Goal: Navigation & Orientation: Understand site structure

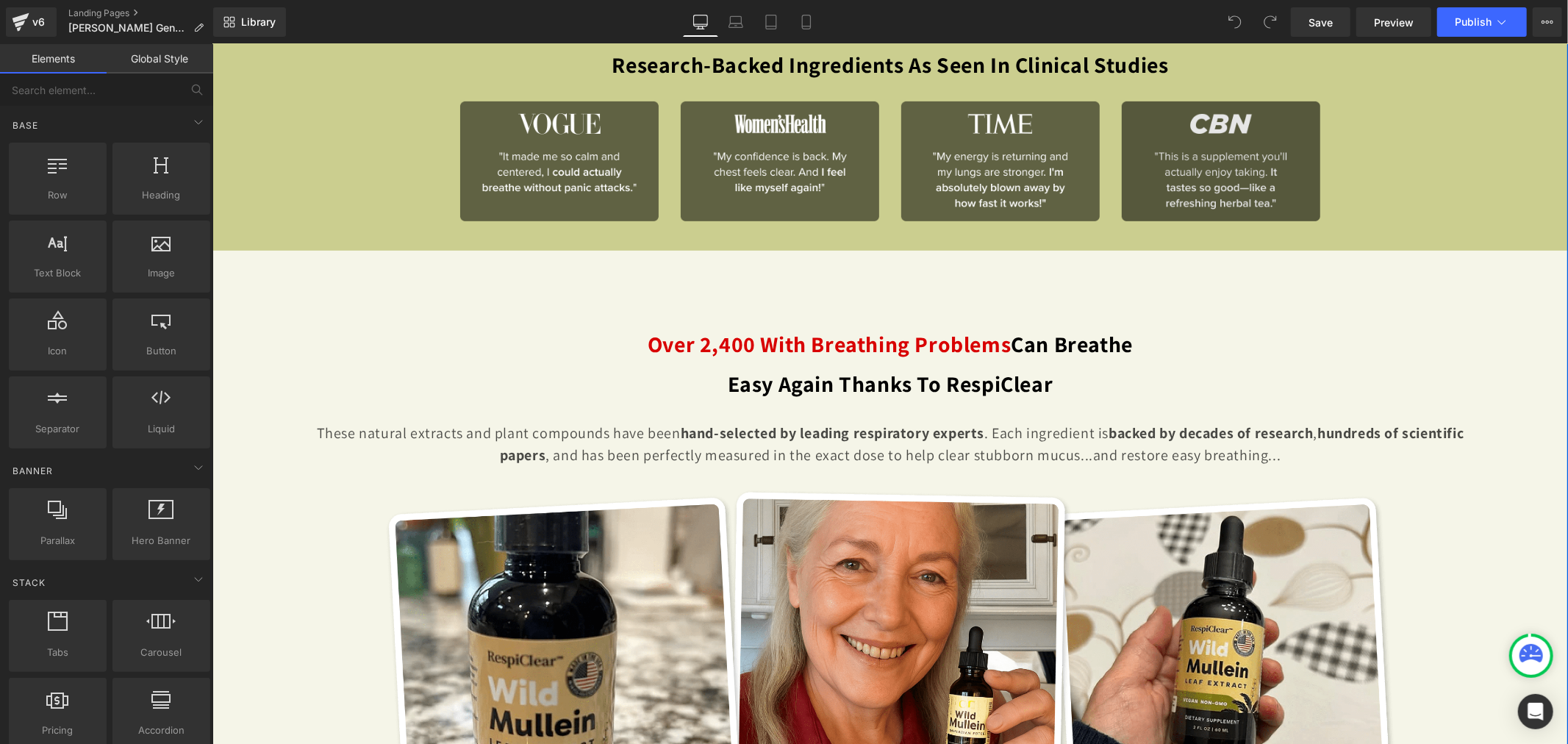
scroll to position [571, 0]
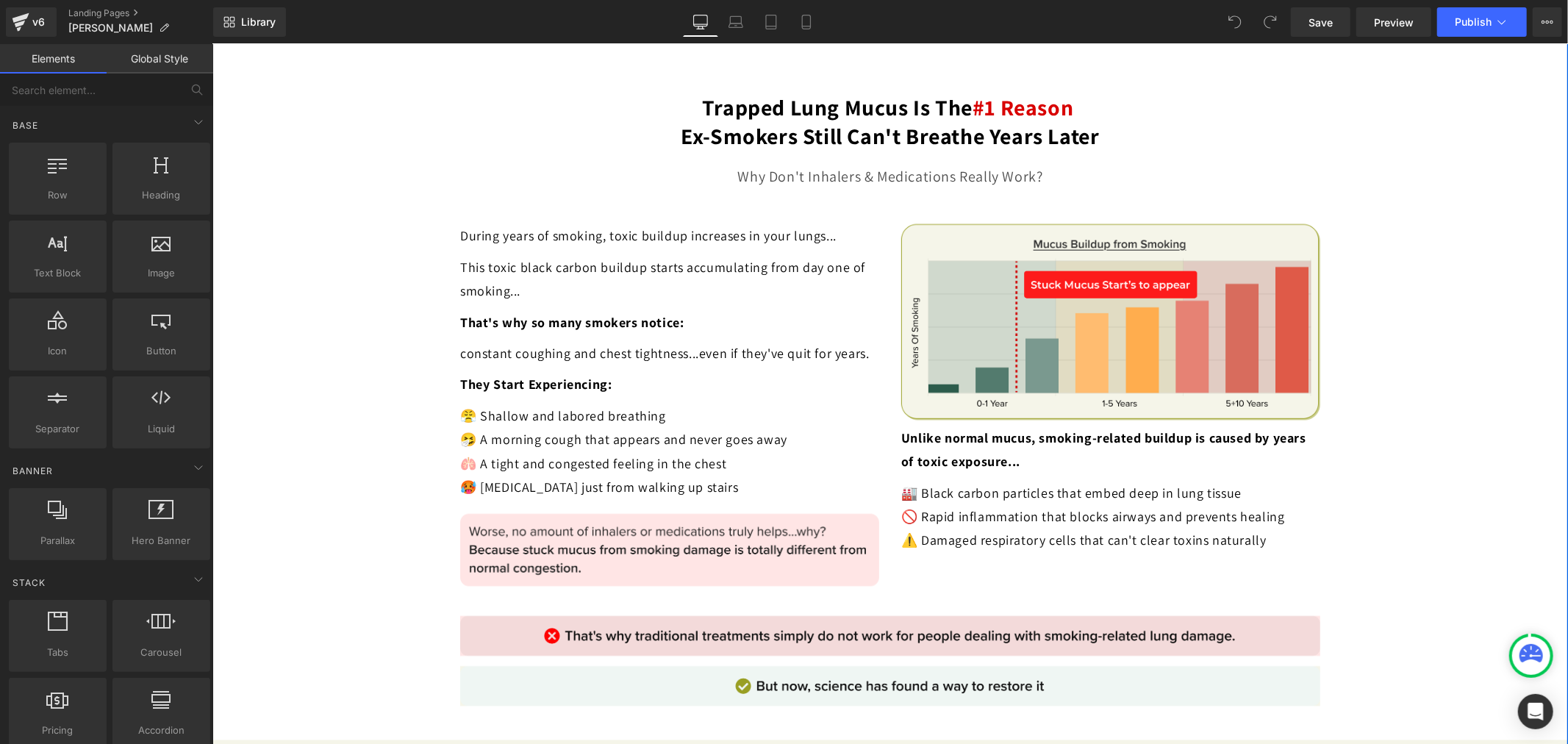
scroll to position [1797, 0]
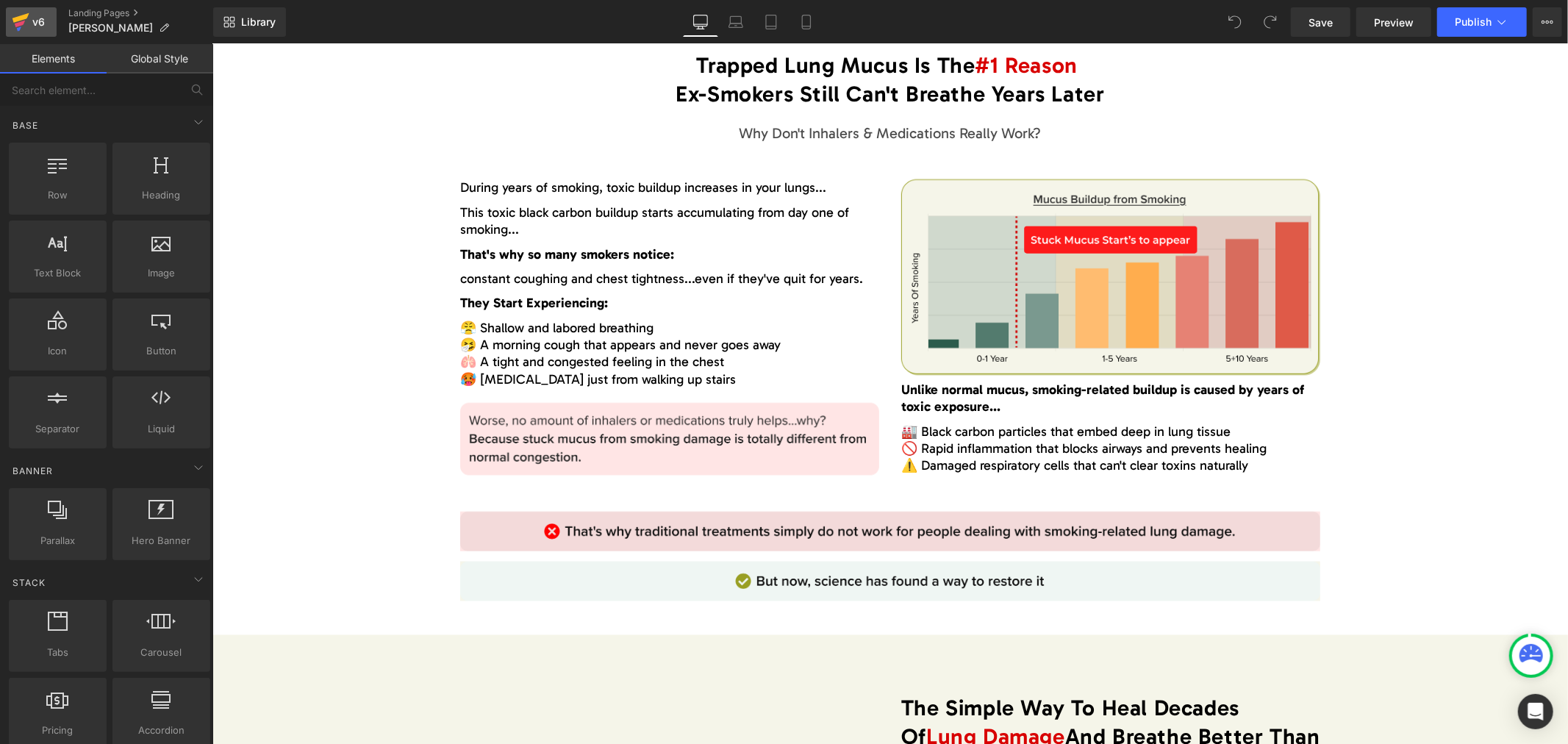
click at [32, 25] on div "v6" at bounding box center [38, 22] width 18 height 19
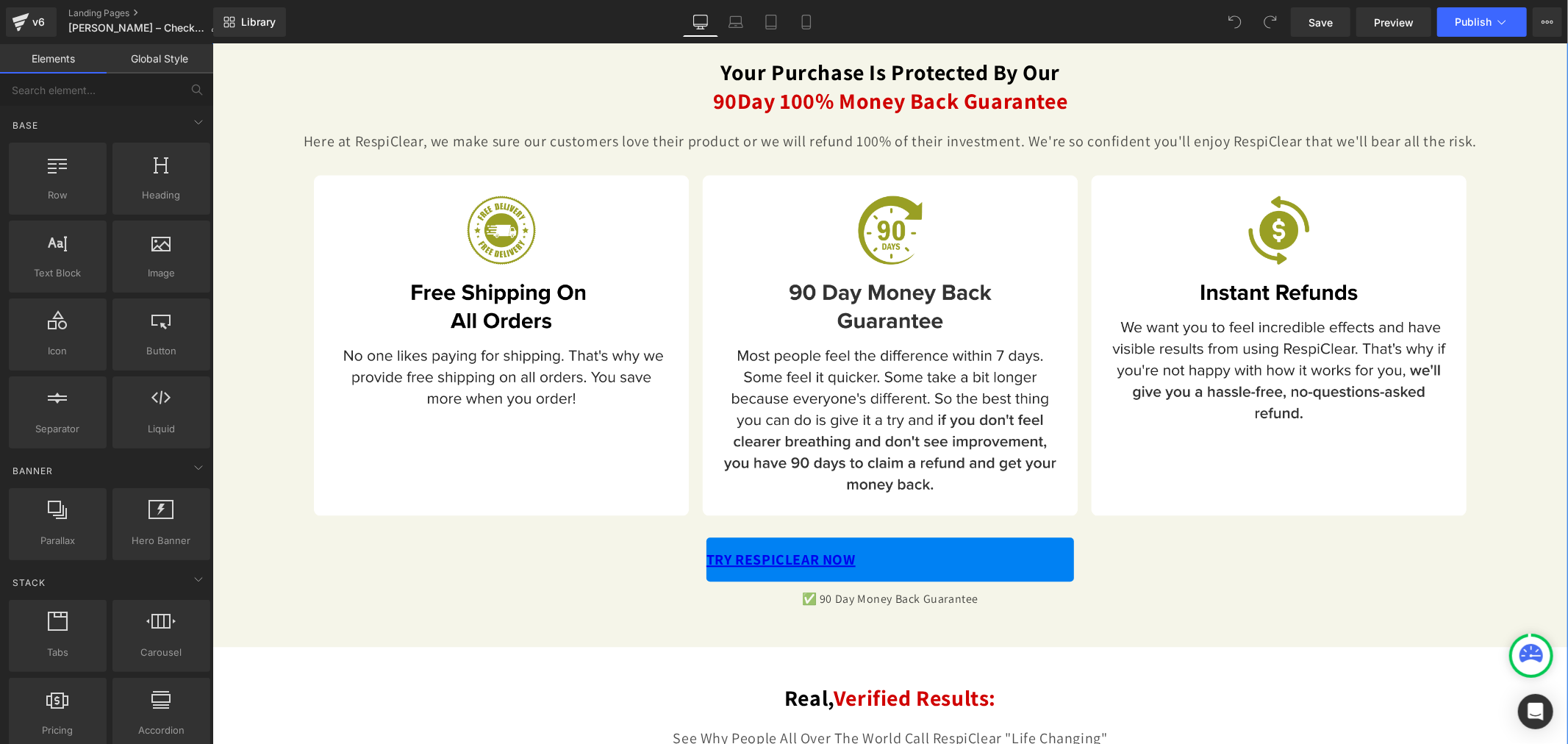
scroll to position [7190, 0]
